Goal: Information Seeking & Learning: Learn about a topic

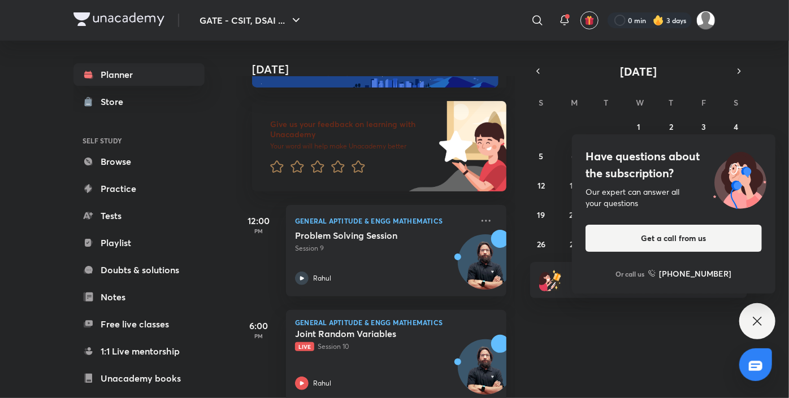
scroll to position [61, 0]
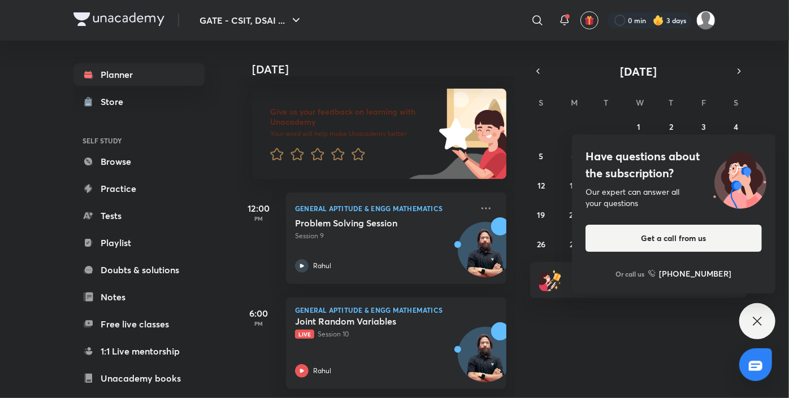
click at [757, 321] on icon at bounding box center [757, 321] width 8 height 8
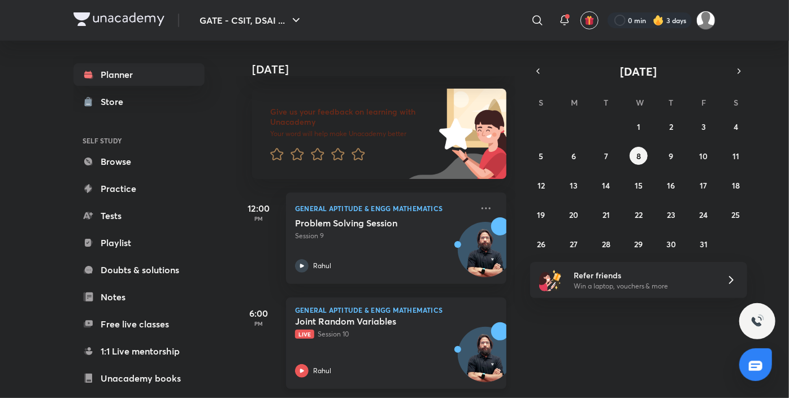
click at [357, 365] on div "Rahul" at bounding box center [383, 372] width 177 height 14
